Goal: Task Accomplishment & Management: Use online tool/utility

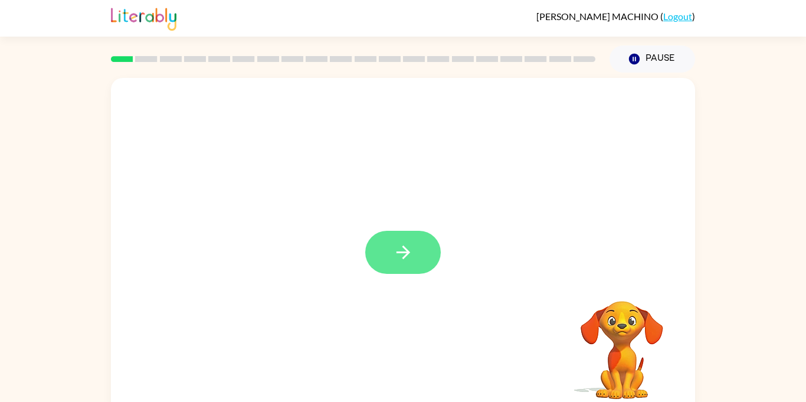
click at [388, 247] on button "button" at bounding box center [403, 252] width 76 height 43
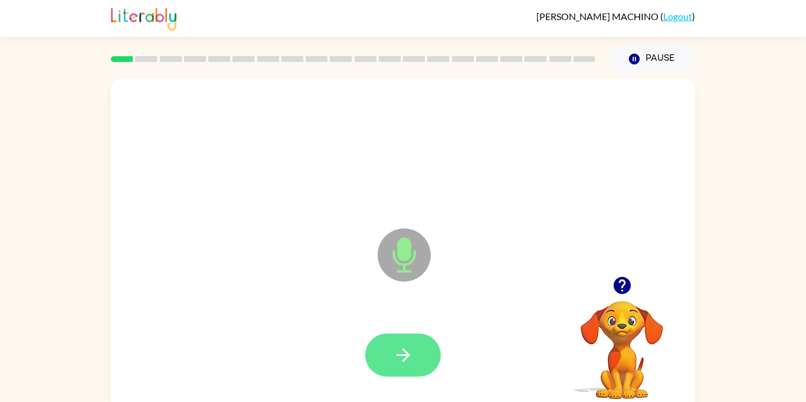
click at [403, 354] on icon "button" at bounding box center [403, 355] width 14 height 14
click at [406, 356] on icon "button" at bounding box center [403, 355] width 14 height 14
click at [406, 357] on icon "button" at bounding box center [403, 355] width 14 height 14
click at [397, 255] on icon at bounding box center [404, 254] width 53 height 53
click at [407, 363] on icon "button" at bounding box center [403, 354] width 21 height 21
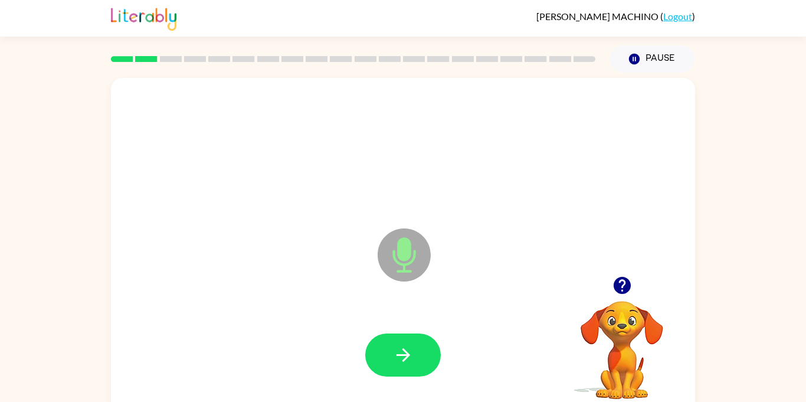
click at [407, 363] on icon "button" at bounding box center [403, 354] width 21 height 21
click at [406, 357] on icon "button" at bounding box center [403, 355] width 14 height 14
click at [406, 355] on icon "button" at bounding box center [403, 355] width 14 height 14
click at [406, 354] on icon "button" at bounding box center [403, 355] width 14 height 14
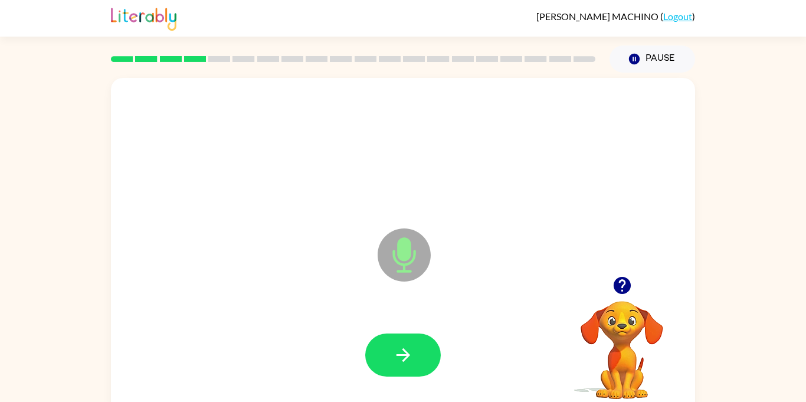
click at [406, 354] on icon "button" at bounding box center [403, 355] width 14 height 14
click at [405, 356] on icon "button" at bounding box center [403, 354] width 21 height 21
click at [404, 356] on icon "button" at bounding box center [403, 354] width 21 height 21
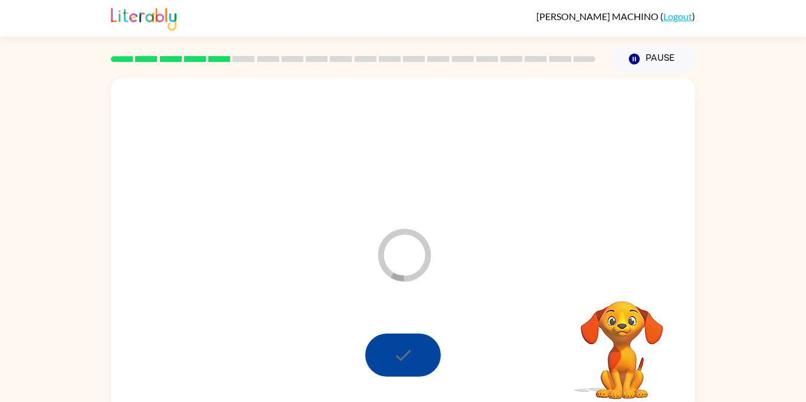
click at [398, 358] on div at bounding box center [403, 354] width 76 height 43
click at [399, 359] on div at bounding box center [403, 354] width 76 height 43
click at [404, 354] on div at bounding box center [403, 354] width 76 height 43
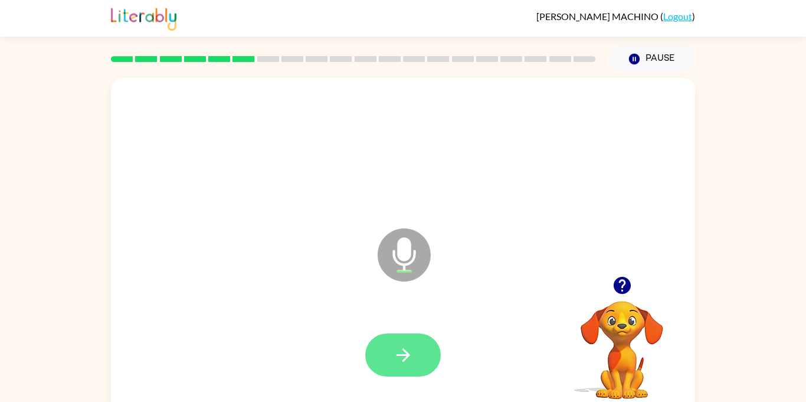
click at [401, 365] on icon "button" at bounding box center [403, 354] width 21 height 21
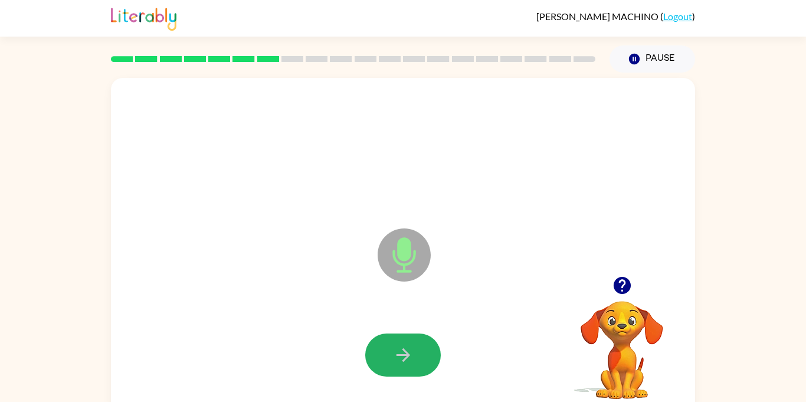
click at [401, 365] on icon "button" at bounding box center [403, 354] width 21 height 21
click at [405, 352] on icon "button" at bounding box center [403, 355] width 14 height 14
click at [403, 356] on icon "button" at bounding box center [403, 354] width 21 height 21
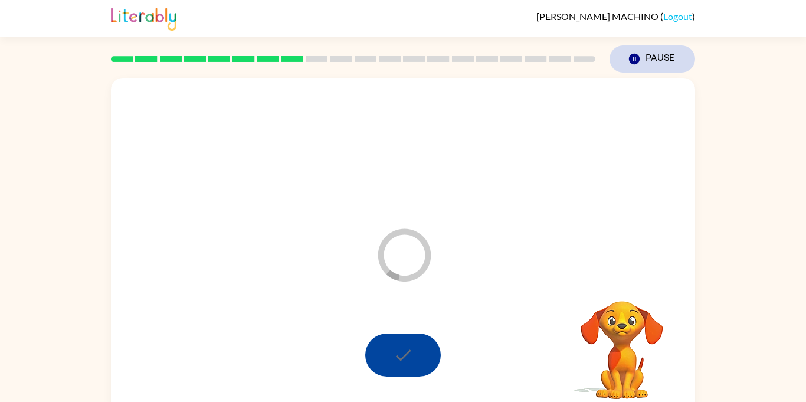
click at [652, 61] on button "Pause Pause" at bounding box center [652, 58] width 86 height 27
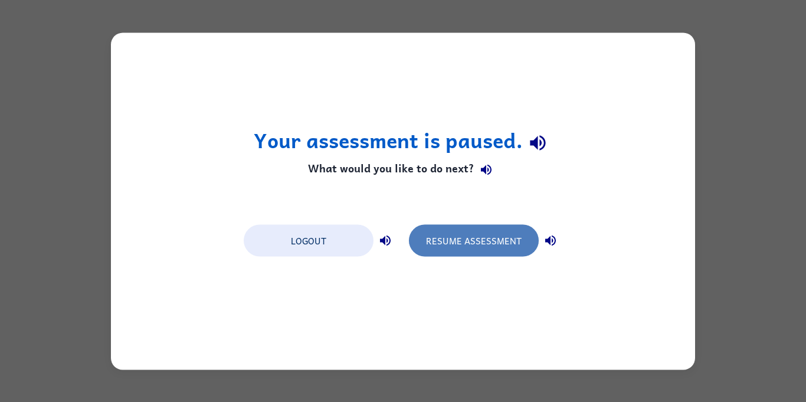
click at [497, 234] on button "Resume Assessment" at bounding box center [474, 240] width 130 height 32
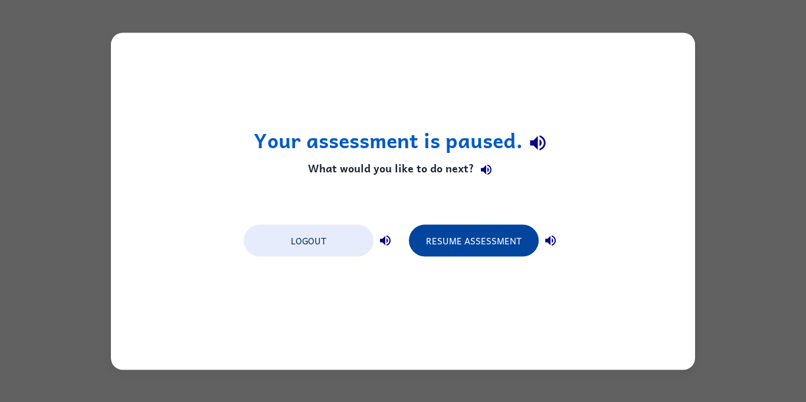
click at [456, 249] on button "Resume Assessment" at bounding box center [474, 240] width 130 height 32
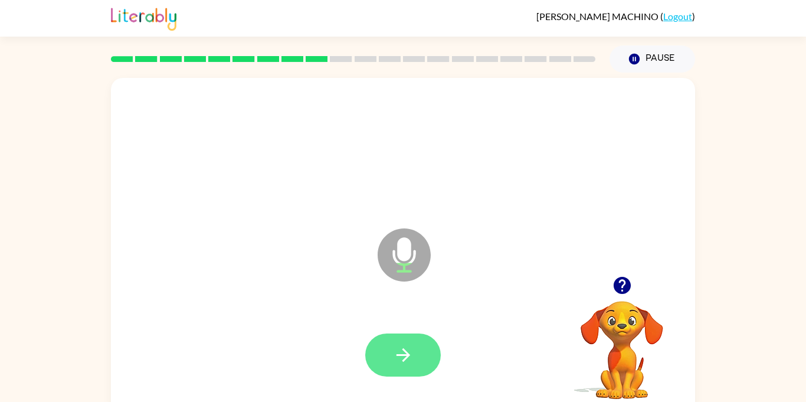
click at [397, 356] on icon "button" at bounding box center [403, 354] width 21 height 21
click at [401, 363] on icon "button" at bounding box center [403, 354] width 21 height 21
click at [399, 360] on icon "button" at bounding box center [403, 354] width 21 height 21
click at [411, 357] on icon "button" at bounding box center [403, 354] width 21 height 21
click at [397, 353] on icon "button" at bounding box center [403, 354] width 21 height 21
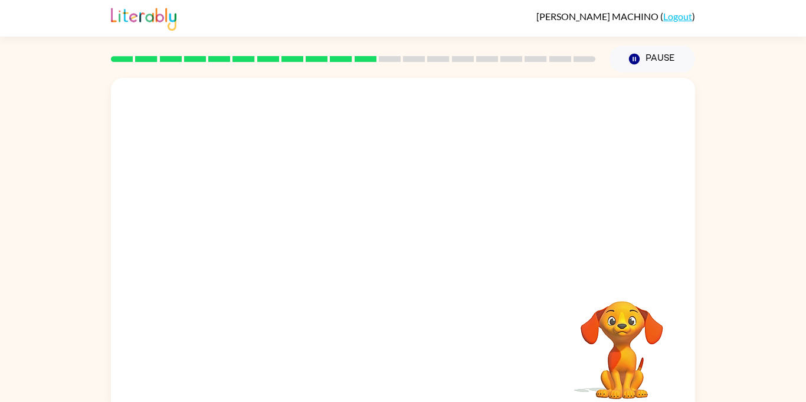
click at [626, 343] on video "Your browser must support playing .mp4 files to use Literably. Please try using…" at bounding box center [622, 342] width 118 height 118
click at [621, 328] on video "Your browser must support playing .mp4 files to use Literably. Please try using…" at bounding box center [622, 342] width 118 height 118
click at [619, 323] on video "Your browser must support playing .mp4 files to use Literably. Please try using…" at bounding box center [622, 342] width 118 height 118
click at [619, 324] on video "Your browser must support playing .mp4 files to use Literably. Please try using…" at bounding box center [622, 342] width 118 height 118
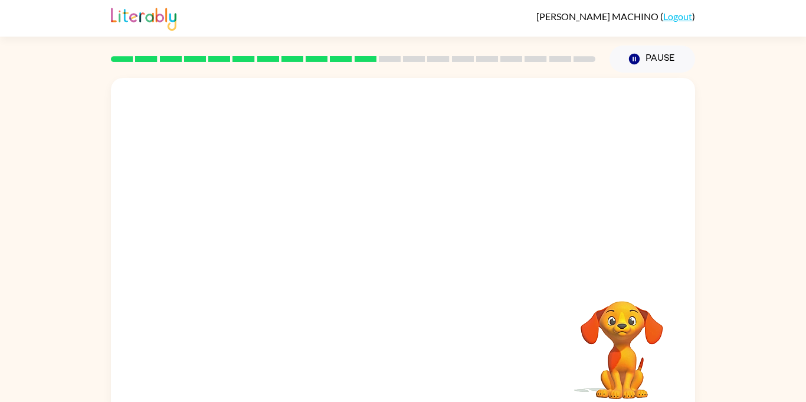
click at [616, 326] on video "Your browser must support playing .mp4 files to use Literably. Please try using…" at bounding box center [622, 342] width 118 height 118
click at [621, 324] on video "Your browser must support playing .mp4 files to use Literably. Please try using…" at bounding box center [622, 342] width 118 height 118
click at [619, 329] on video "Your browser must support playing .mp4 files to use Literably. Please try using…" at bounding box center [622, 342] width 118 height 118
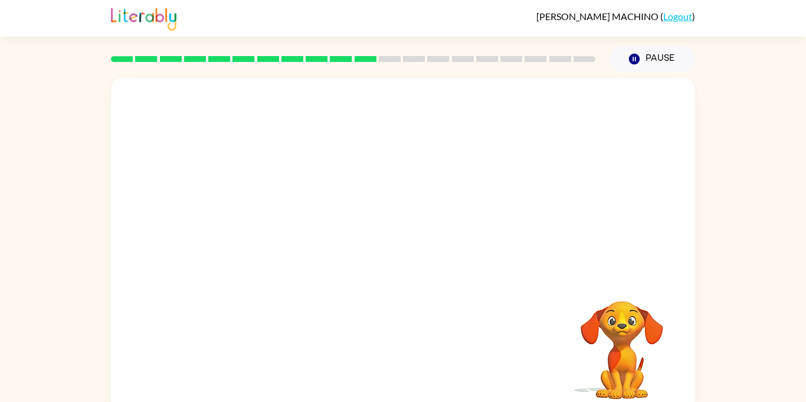
click at [616, 330] on video "Your browser must support playing .mp4 files to use Literably. Please try using…" at bounding box center [622, 342] width 118 height 118
click at [612, 353] on video "Your browser must support playing .mp4 files to use Literably. Please try using…" at bounding box center [622, 342] width 118 height 118
click at [594, 332] on video "Your browser must support playing .mp4 files to use Literably. Please try using…" at bounding box center [622, 342] width 118 height 118
click at [621, 317] on video "Your browser must support playing .mp4 files to use Literably. Please try using…" at bounding box center [622, 342] width 118 height 118
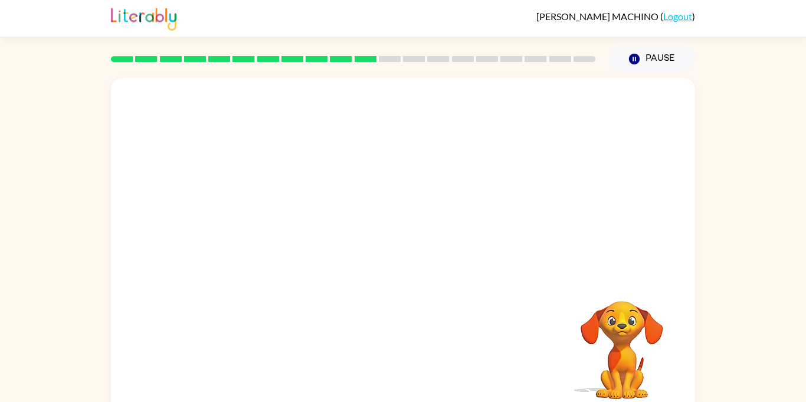
click at [654, 327] on video "Your browser must support playing .mp4 files to use Literably. Please try using…" at bounding box center [622, 342] width 118 height 118
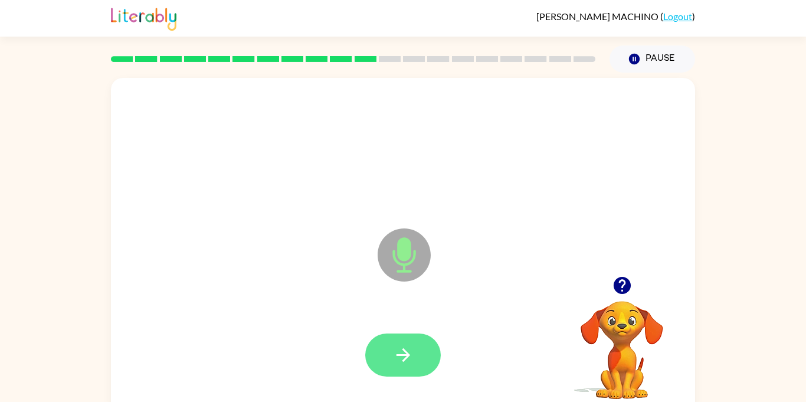
click at [388, 335] on button "button" at bounding box center [403, 354] width 76 height 43
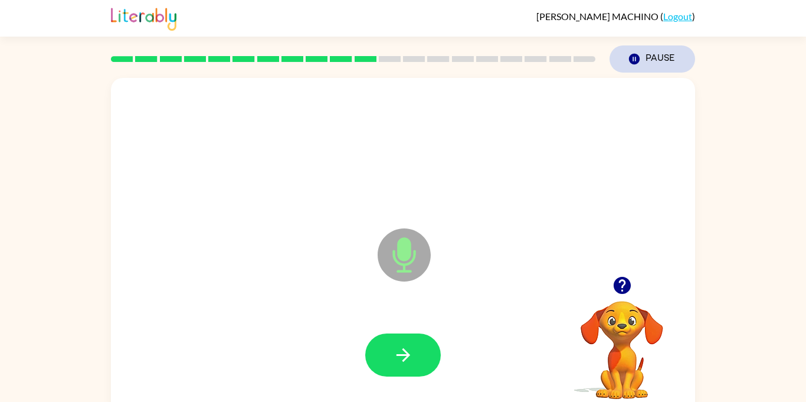
click at [647, 52] on button "Pause Pause" at bounding box center [652, 58] width 86 height 27
